Goal: Navigation & Orientation: Find specific page/section

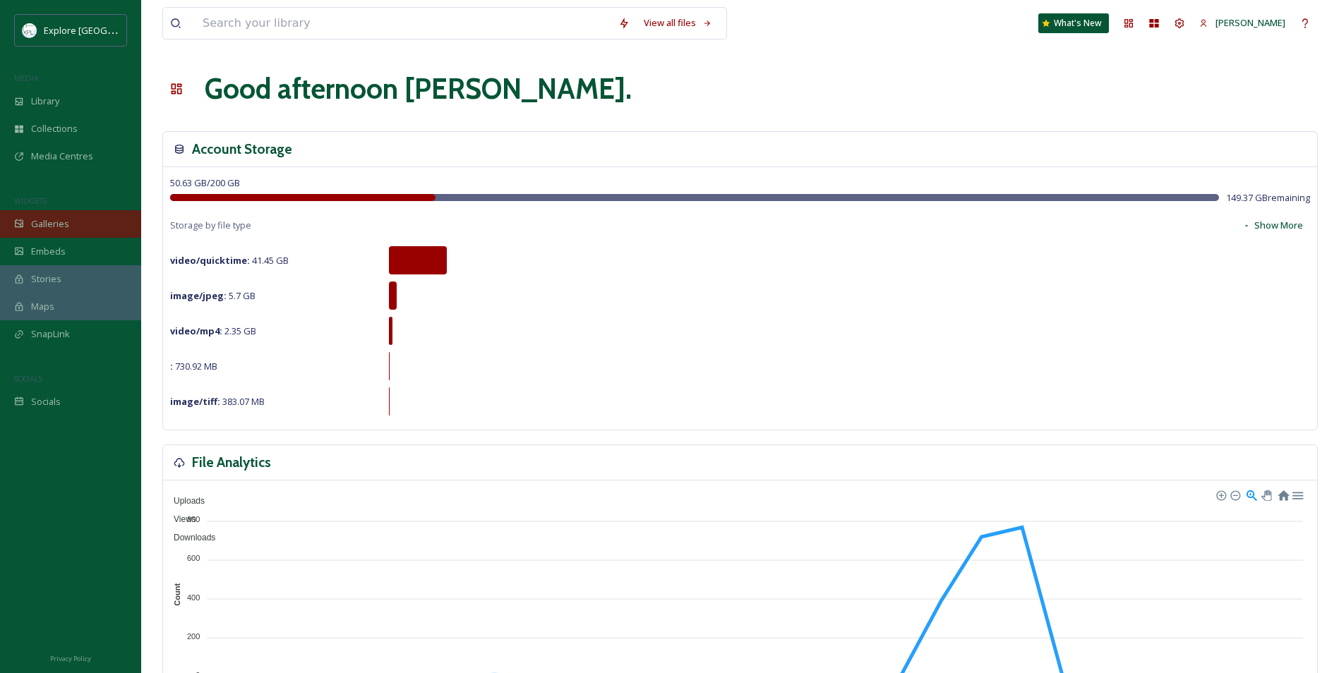
click at [59, 228] on span "Galleries" at bounding box center [50, 223] width 38 height 13
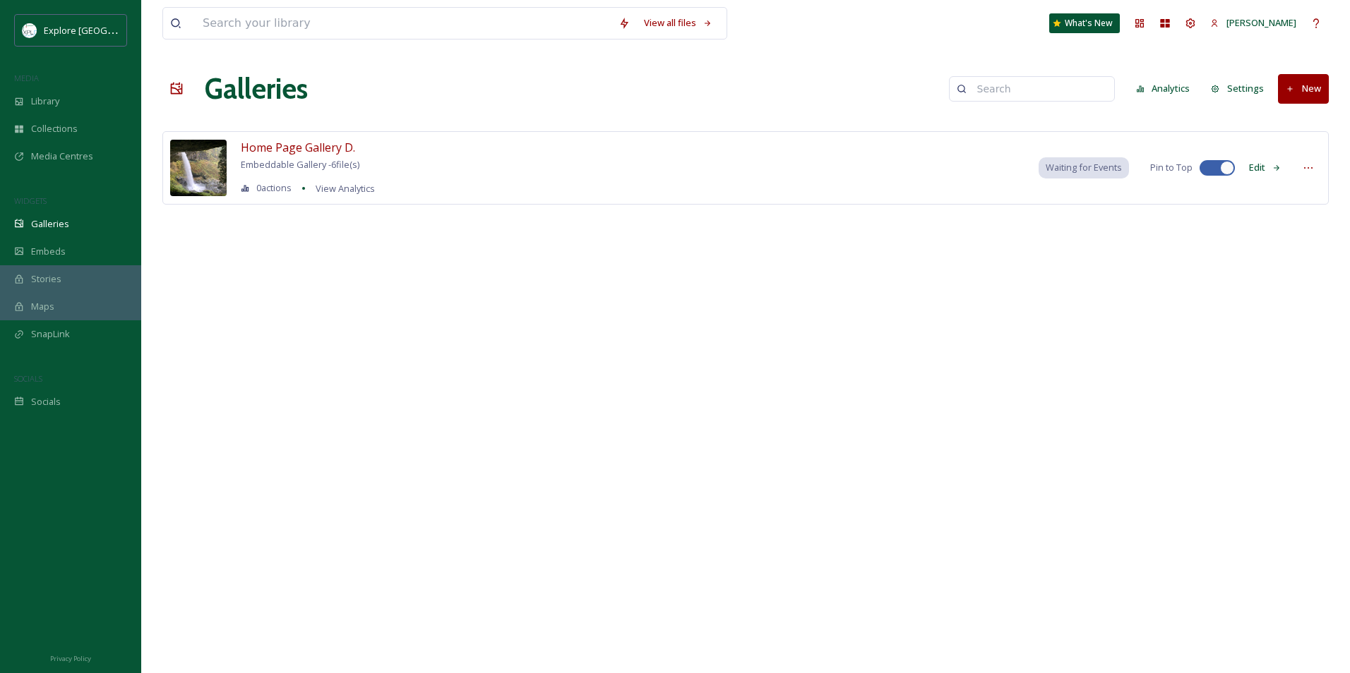
click at [398, 138] on div "Home Page Gallery D. Embeddable Gallery - 6 file(s) 0 actions View Analytics Wa…" at bounding box center [745, 167] width 1166 height 73
click at [332, 145] on span "Home Page Gallery D." at bounding box center [298, 148] width 114 height 16
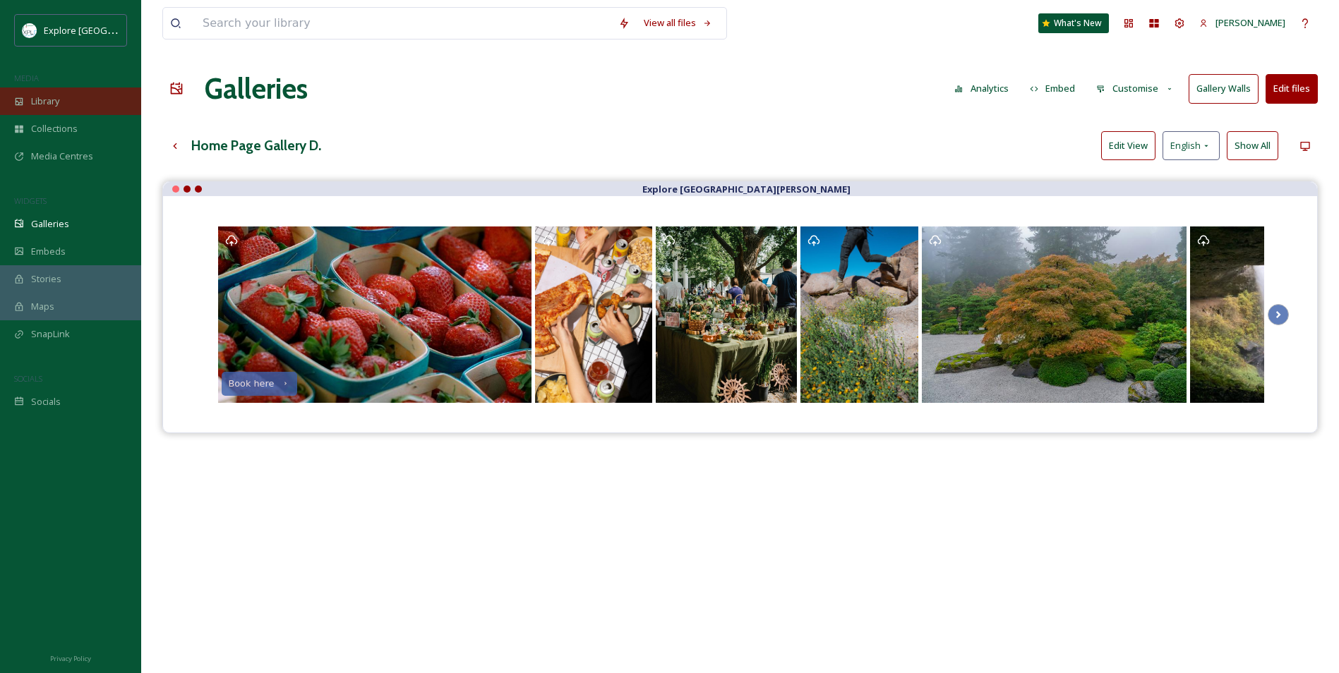
click at [52, 101] on span "Library" at bounding box center [45, 101] width 28 height 13
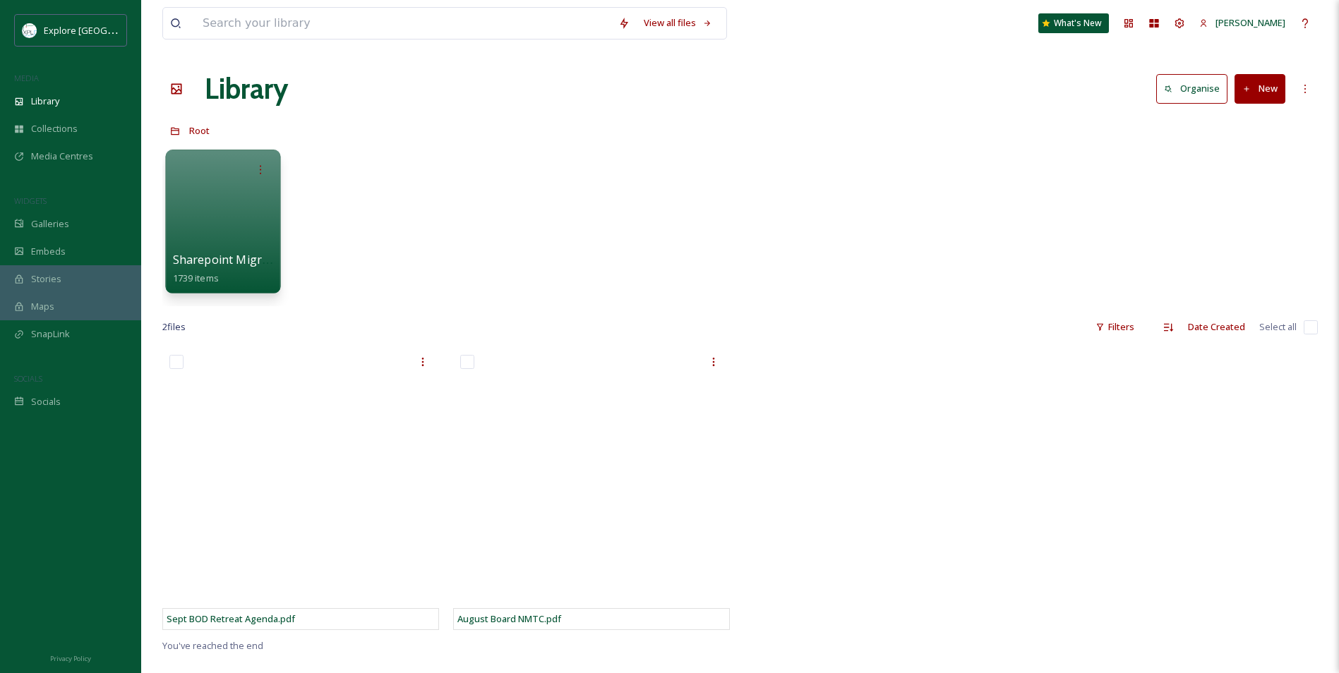
click at [228, 267] on span "Sharepoint Migration" at bounding box center [231, 260] width 117 height 16
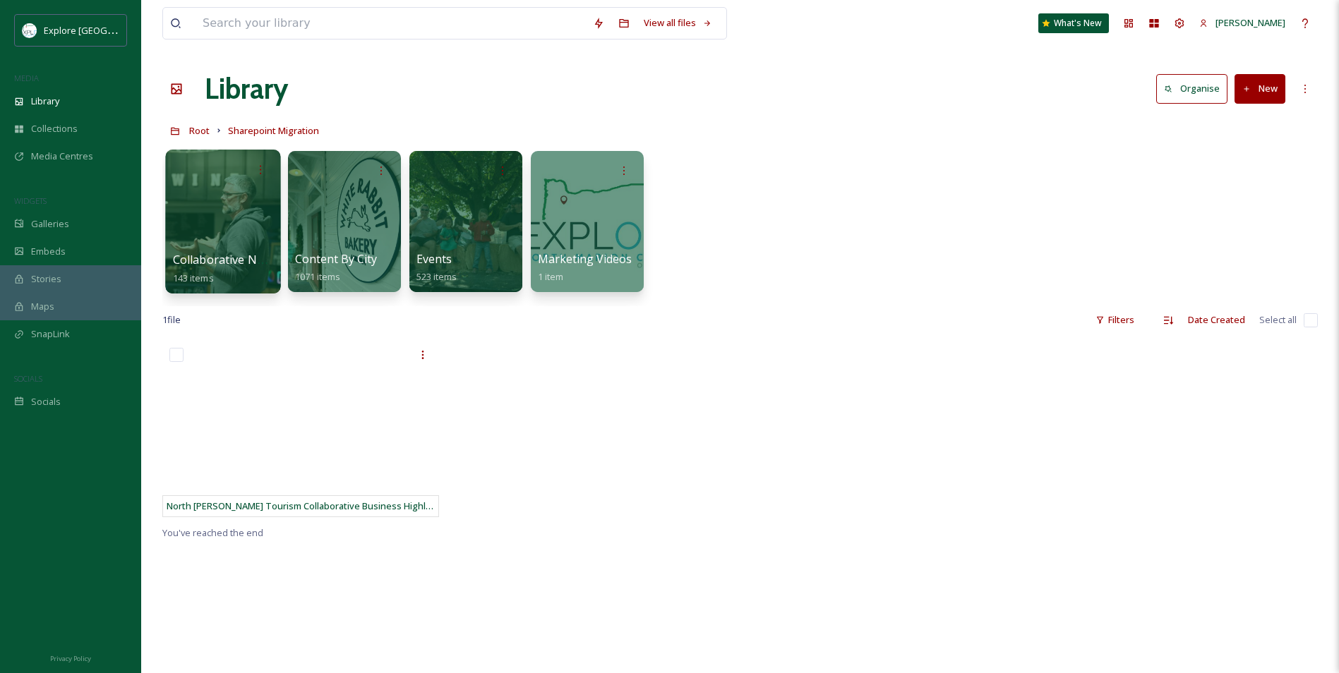
click at [200, 248] on div at bounding box center [222, 222] width 115 height 144
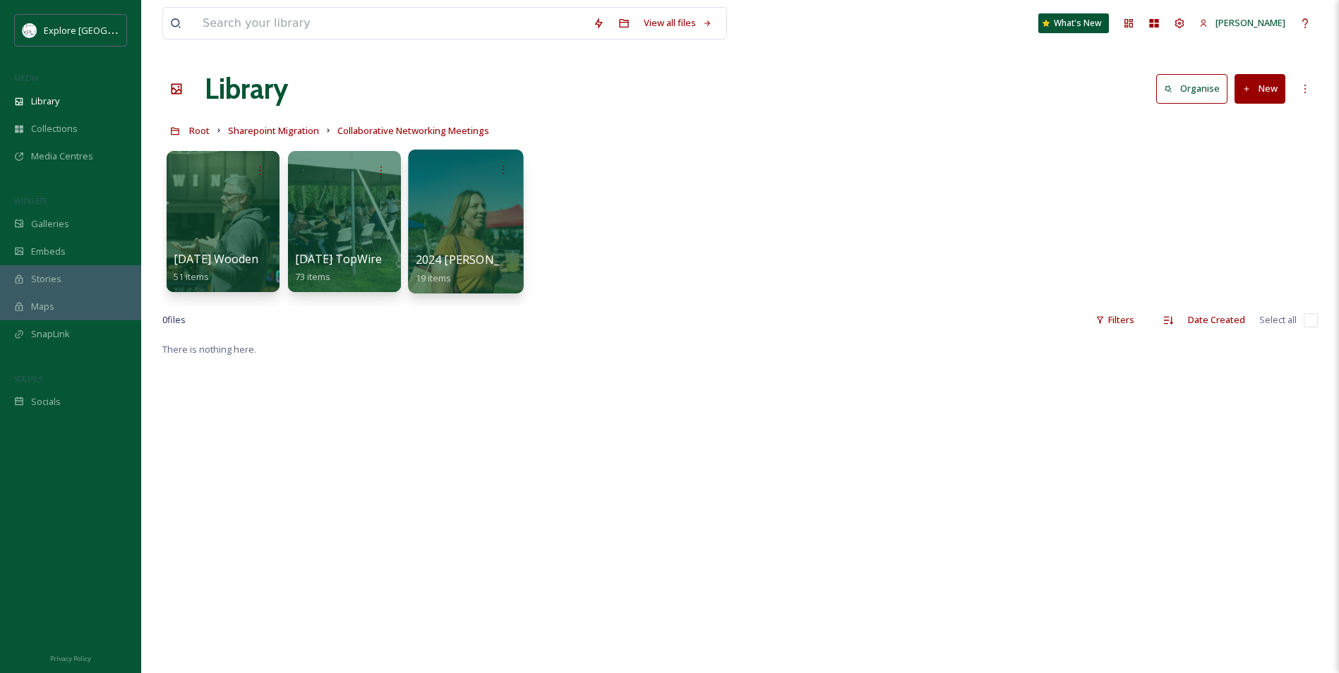
click at [457, 246] on div at bounding box center [465, 222] width 115 height 144
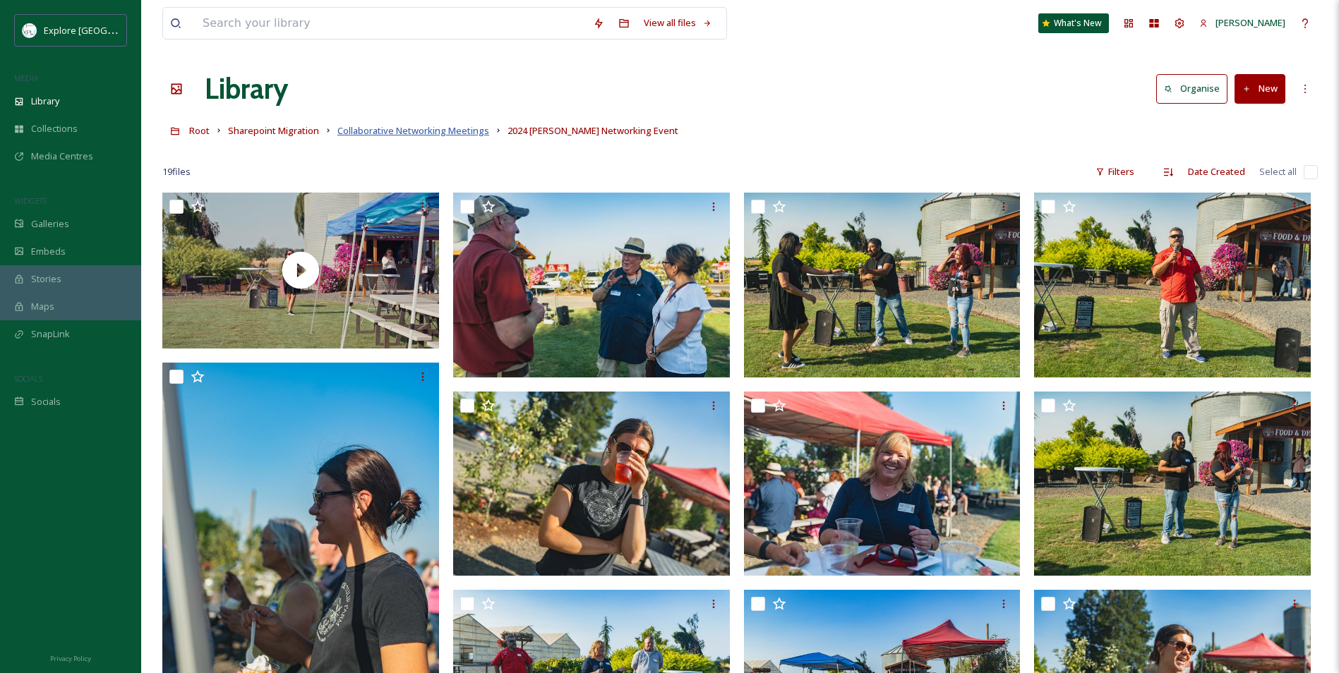
click at [467, 130] on span "Collaborative Networking Meetings" at bounding box center [413, 130] width 152 height 13
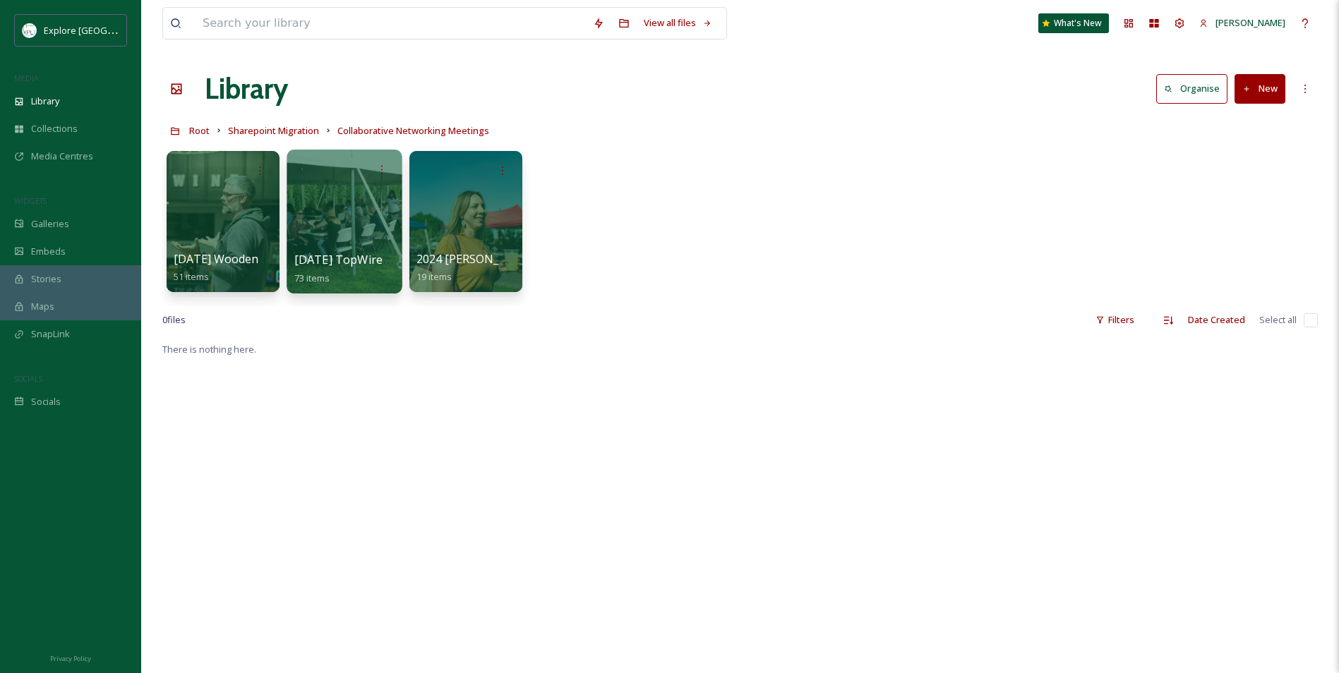
click at [339, 268] on span "[DATE] TopWire Annual Meeting Networking" at bounding box center [417, 260] width 246 height 16
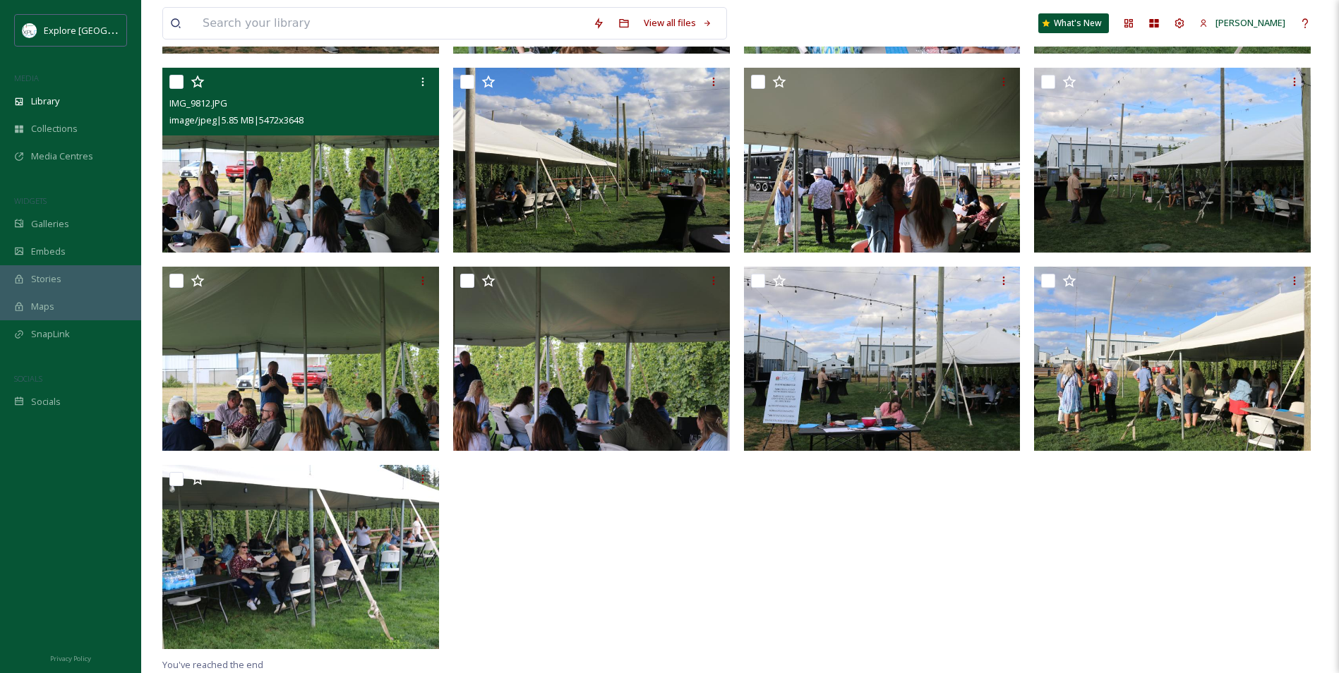
scroll to position [2879, 0]
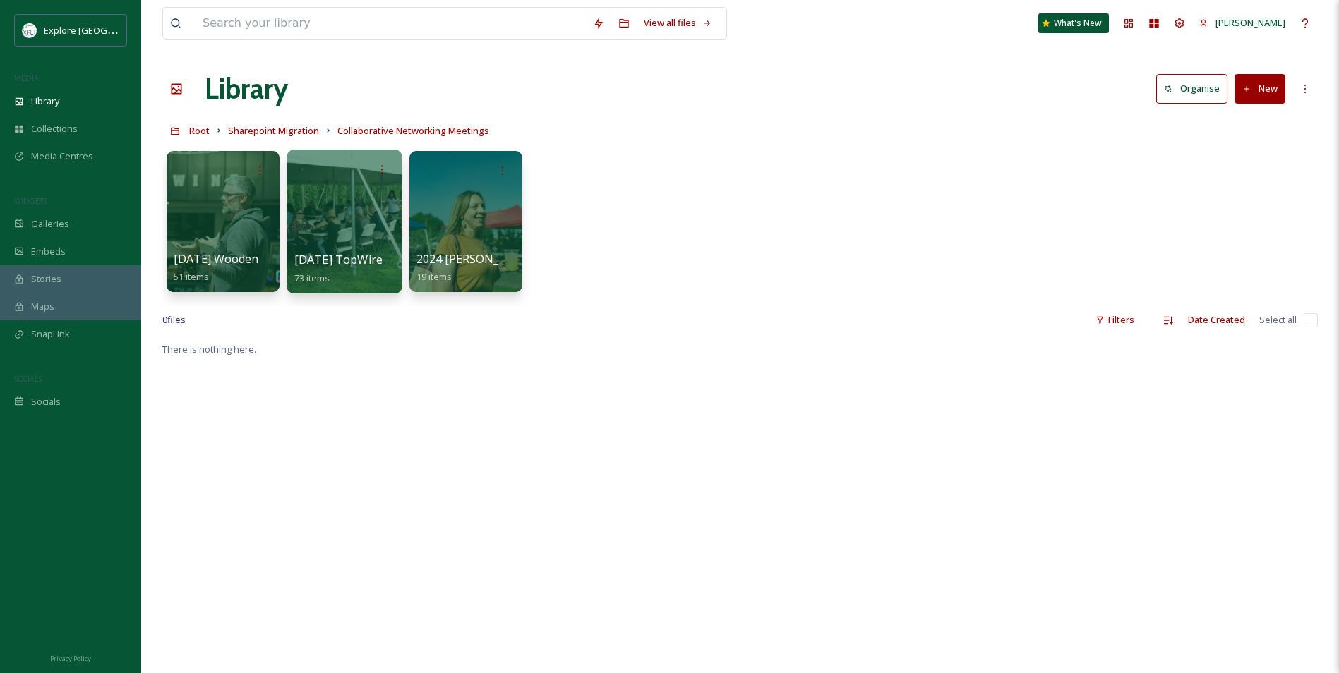
click at [334, 251] on div "[DATE] TopWire Annual Meeting Networking 73 items" at bounding box center [344, 268] width 101 height 35
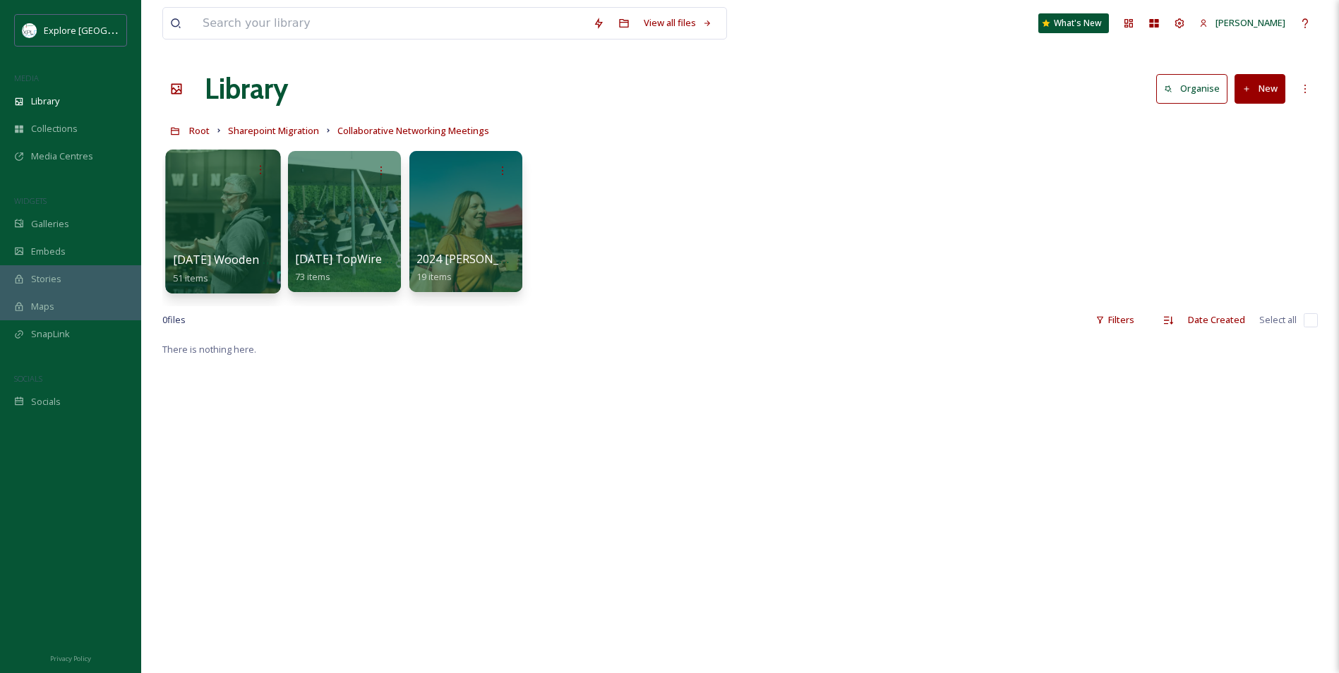
click at [216, 256] on span "[DATE] Wooden Shoe Networking Event" at bounding box center [281, 260] width 217 height 16
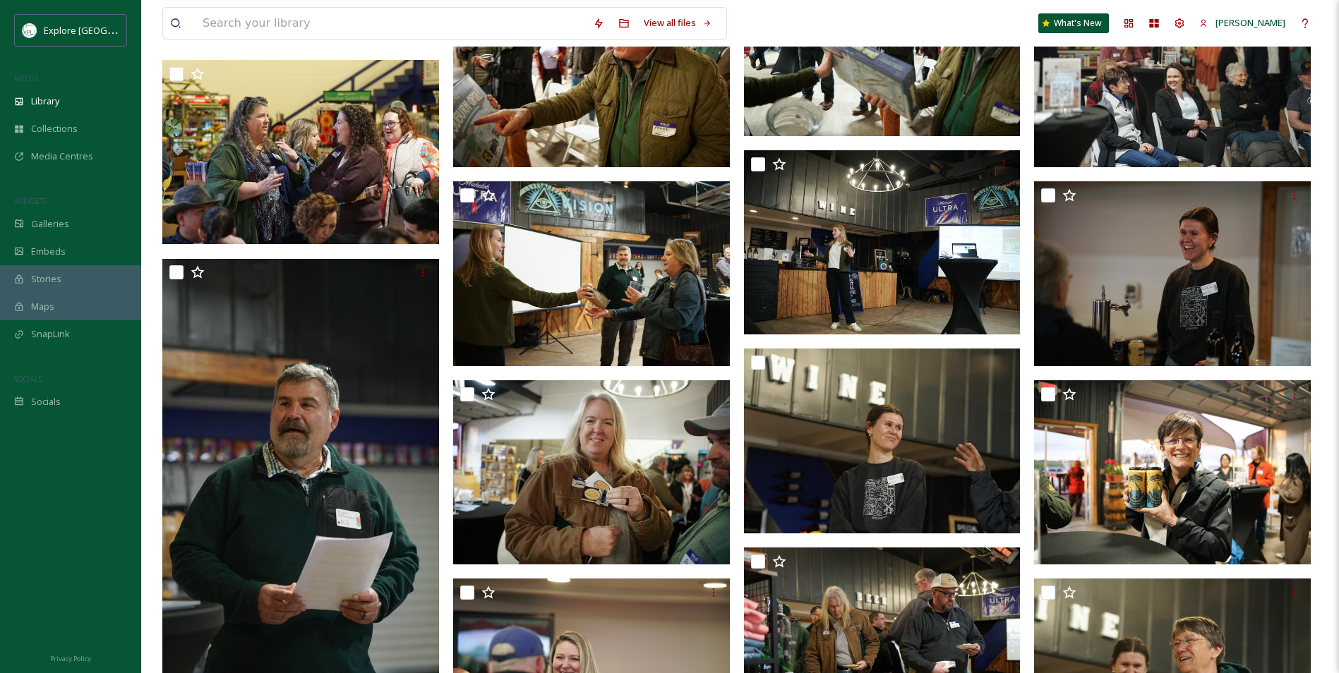
scroll to position [1694, 0]
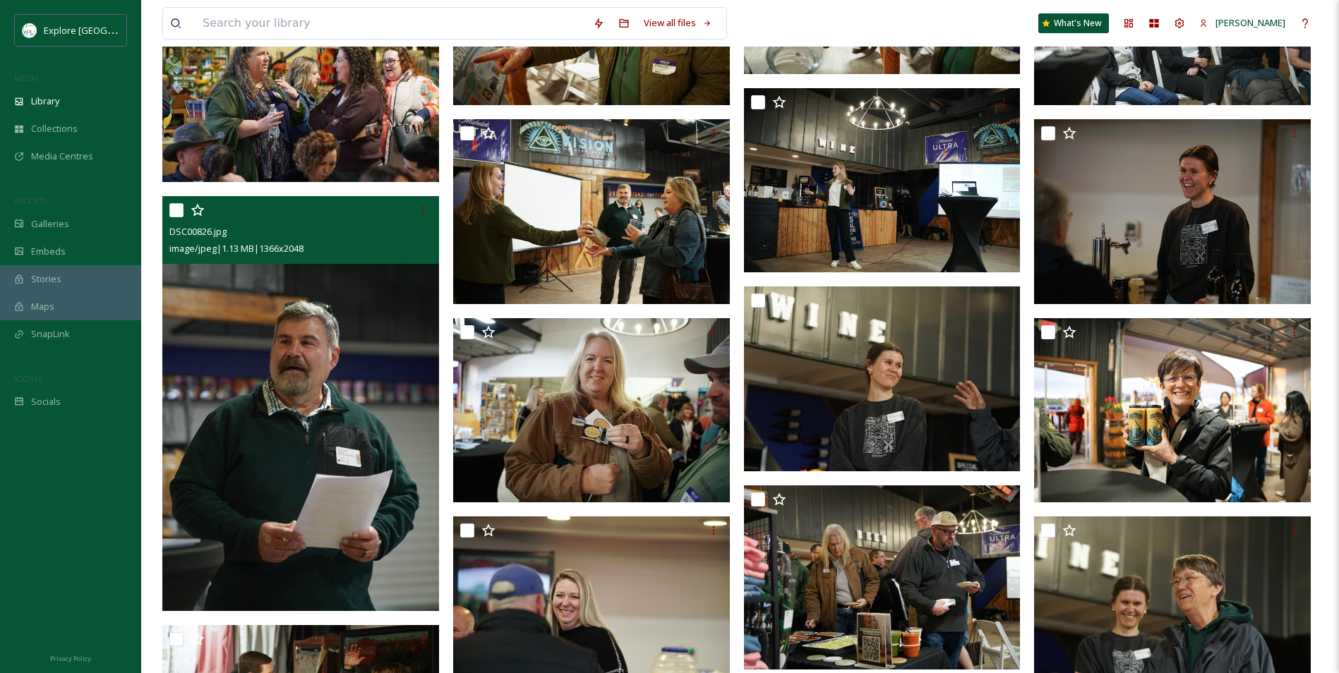
click at [418, 205] on icon at bounding box center [422, 210] width 11 height 11
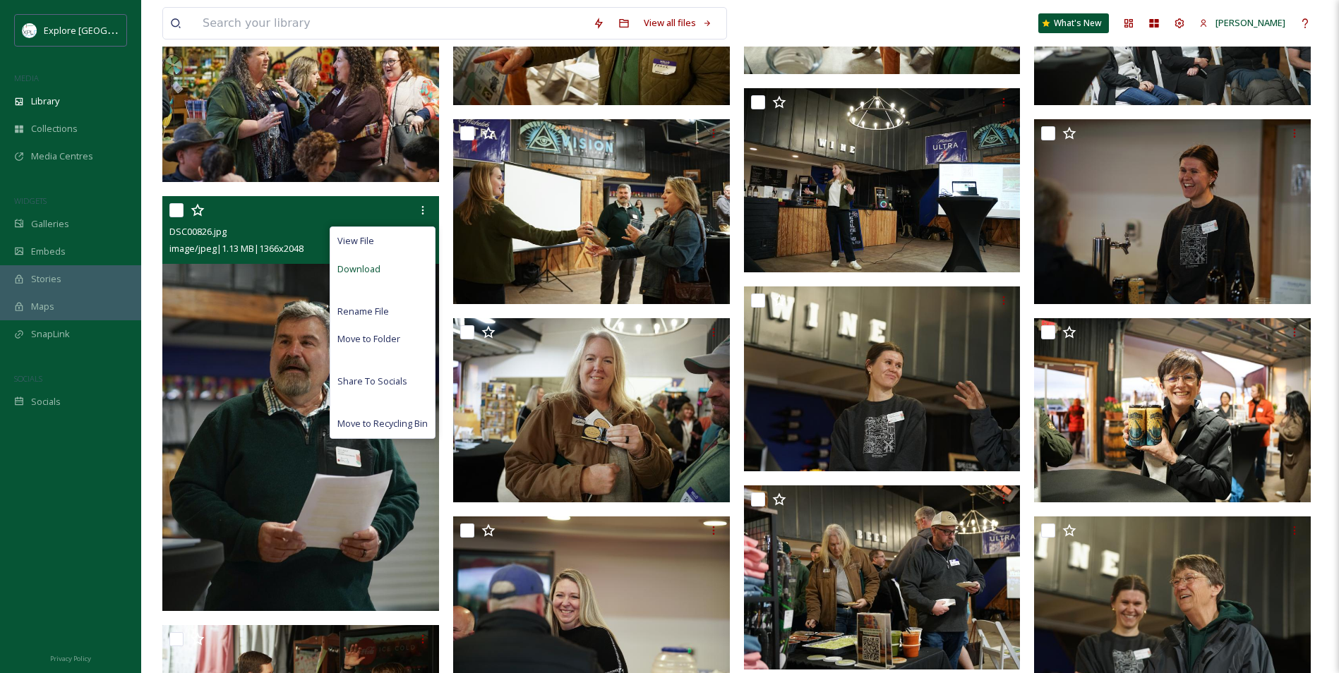
click at [398, 272] on div "Download" at bounding box center [382, 270] width 104 height 28
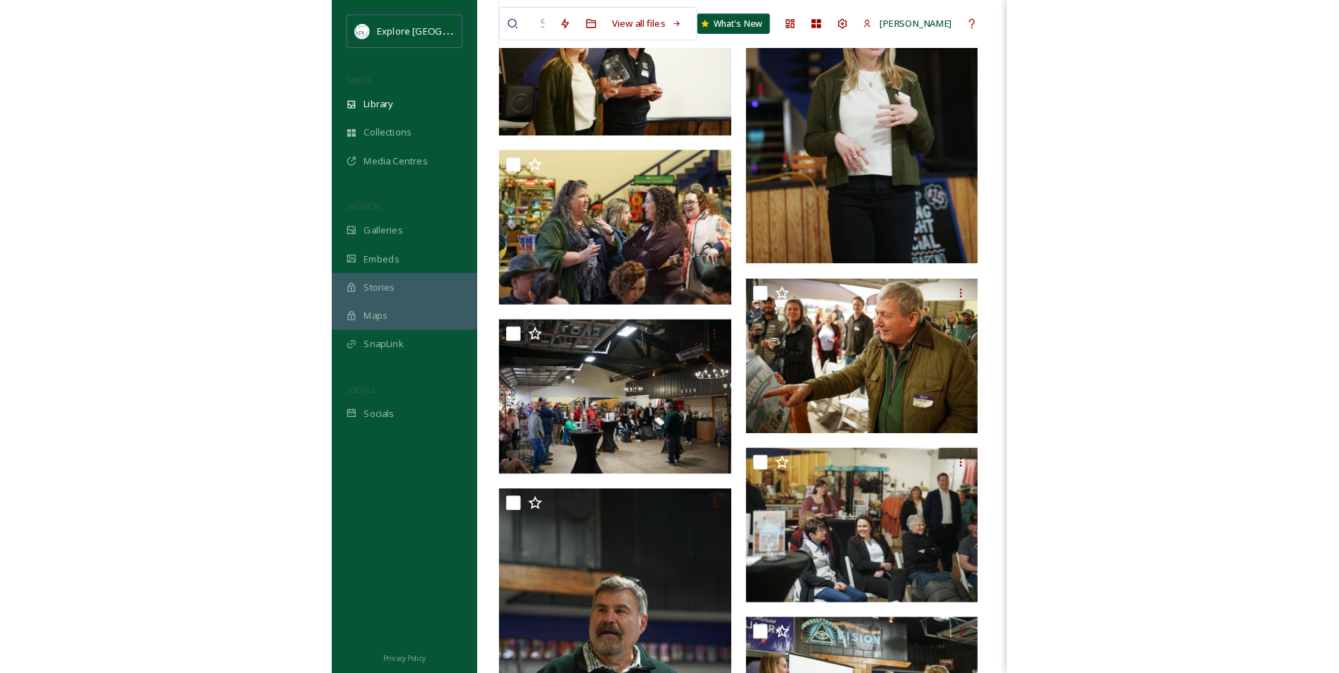
scroll to position [1563, 0]
